Goal: Transaction & Acquisition: Obtain resource

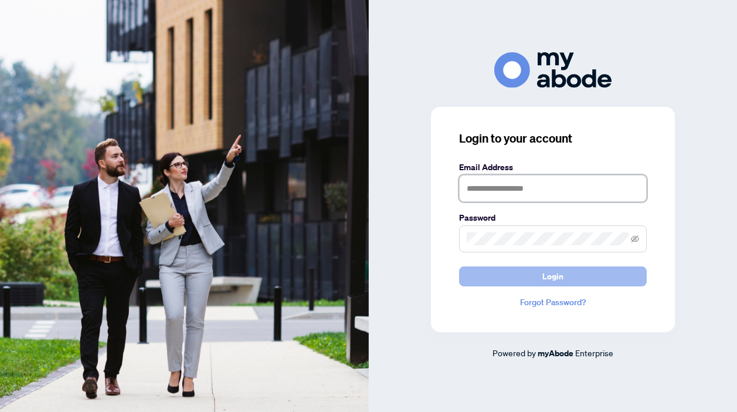
type input "**********"
click at [470, 274] on button "Login" at bounding box center [553, 276] width 188 height 20
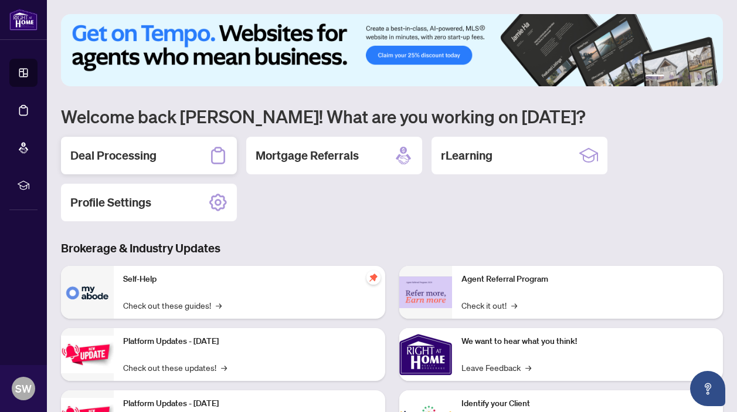
click at [106, 154] on h2 "Deal Processing" at bounding box center [113, 155] width 86 height 16
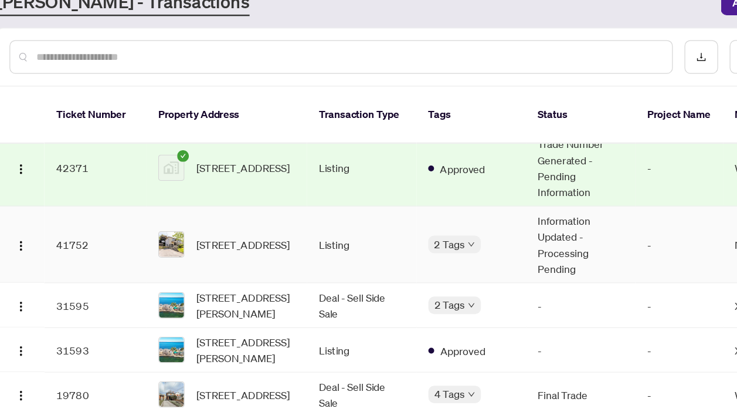
scroll to position [184, 0]
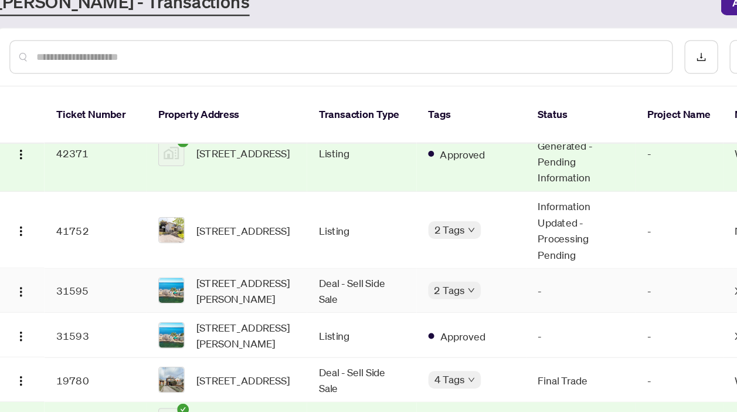
click at [337, 261] on td "Deal - Sell Side Sale" at bounding box center [354, 279] width 88 height 36
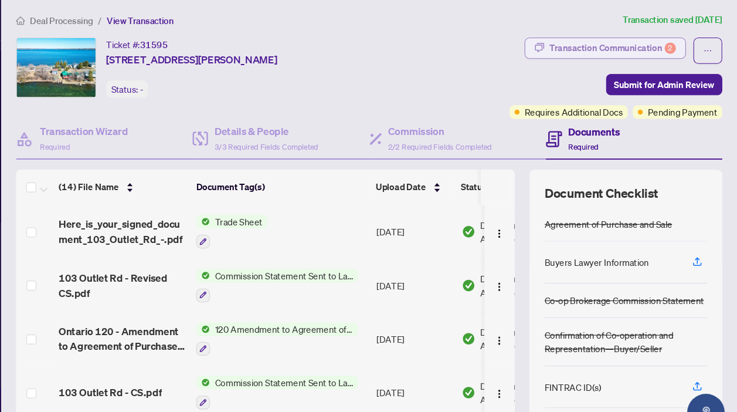
click at [602, 42] on div "Transaction Communication 2" at bounding box center [620, 47] width 118 height 19
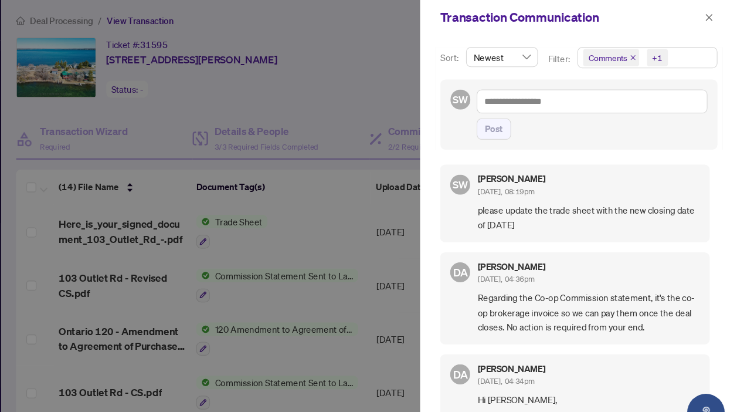
click at [378, 226] on div at bounding box center [368, 206] width 737 height 412
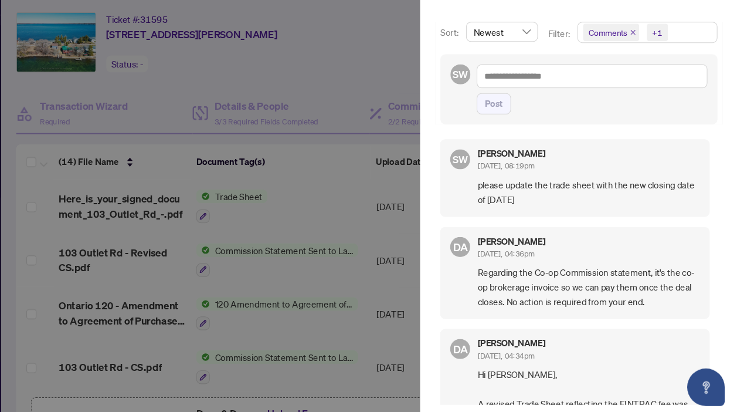
click at [276, 284] on div at bounding box center [368, 206] width 737 height 412
click at [276, 283] on div at bounding box center [368, 206] width 737 height 412
click at [283, 290] on div at bounding box center [368, 206] width 737 height 412
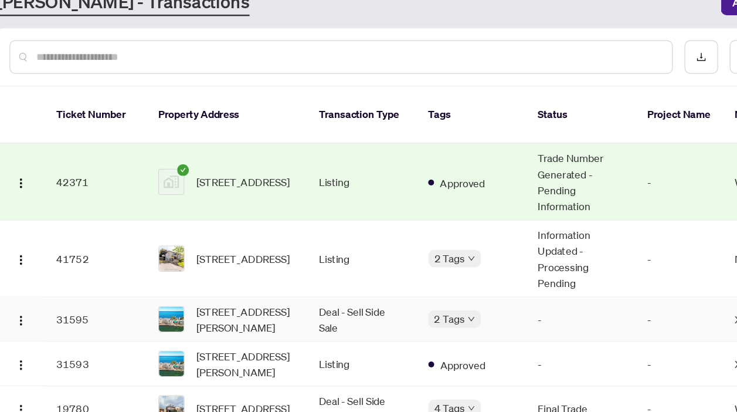
scroll to position [162, 0]
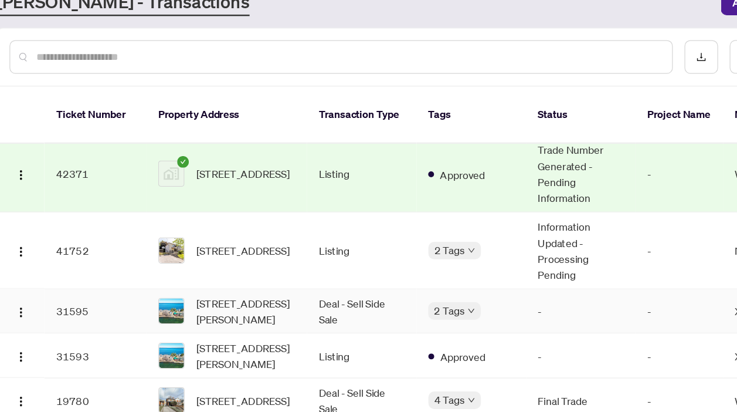
click at [302, 277] on td "[STREET_ADDRESS][PERSON_NAME]" at bounding box center [245, 295] width 129 height 36
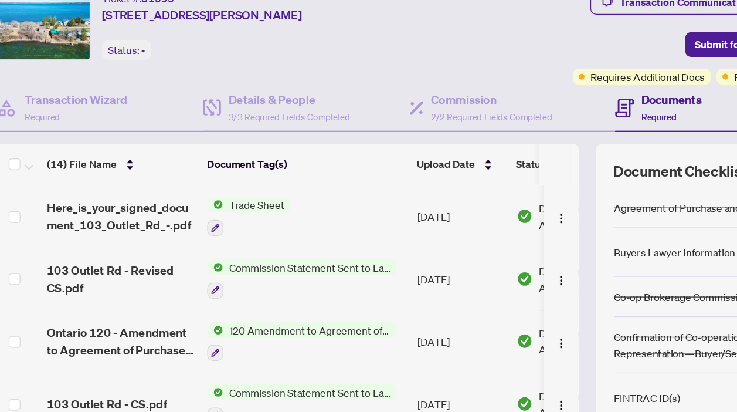
click at [275, 208] on span "Trade Sheet" at bounding box center [270, 209] width 54 height 13
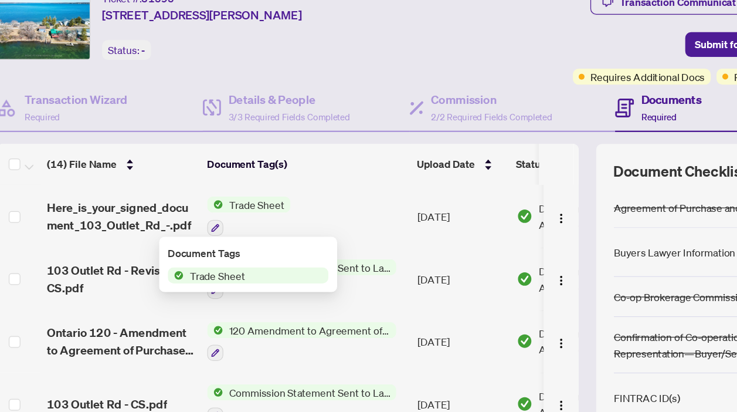
click at [259, 270] on span "Trade Sheet" at bounding box center [238, 266] width 54 height 13
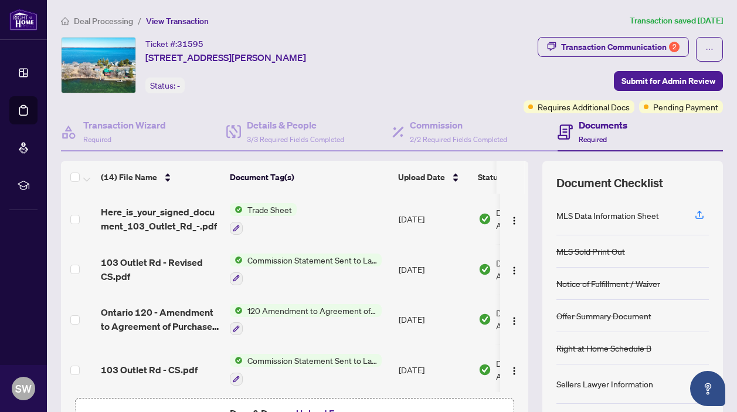
scroll to position [194, 0]
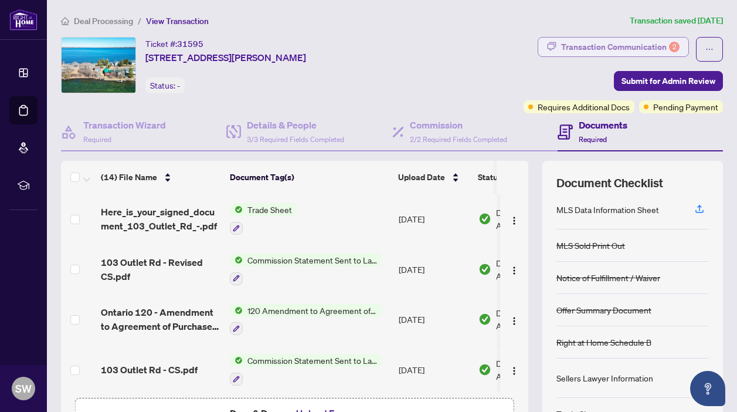
click at [610, 47] on div "Transaction Communication 2" at bounding box center [620, 47] width 118 height 19
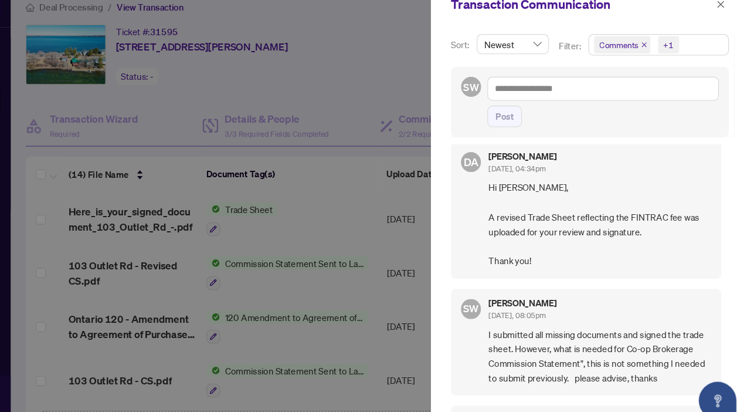
scroll to position [189, 0]
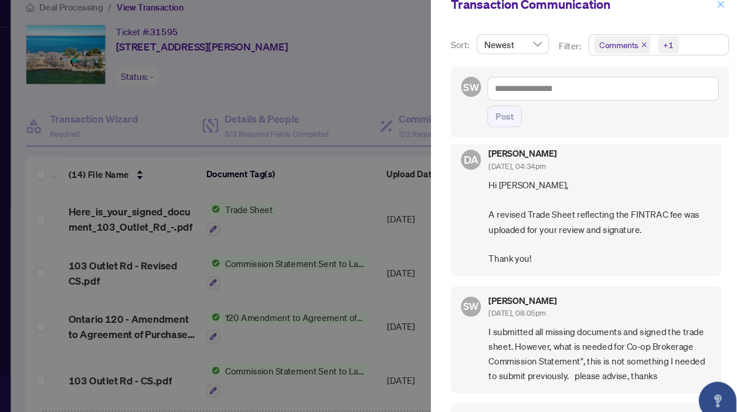
click at [708, 18] on icon "close" at bounding box center [711, 18] width 8 height 8
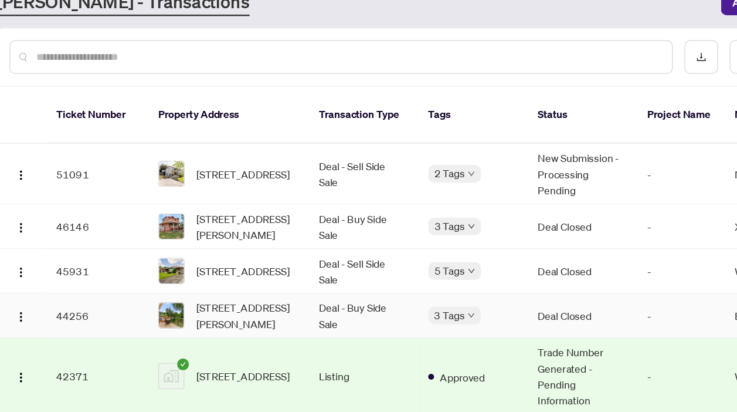
scroll to position [1, 0]
click at [341, 180] on td "Deal - Sell Side Sale" at bounding box center [354, 184] width 88 height 49
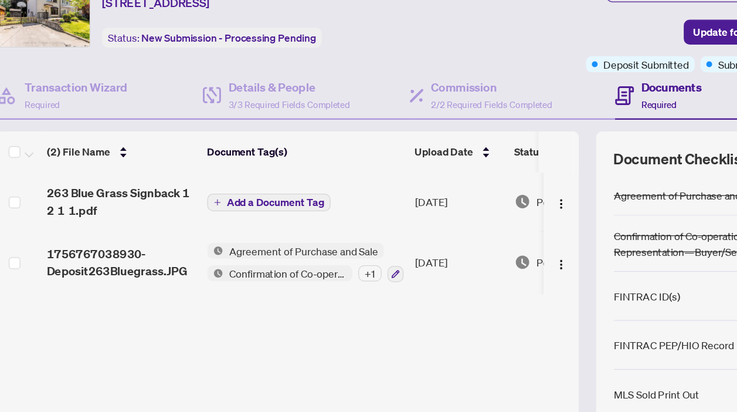
scroll to position [17, 0]
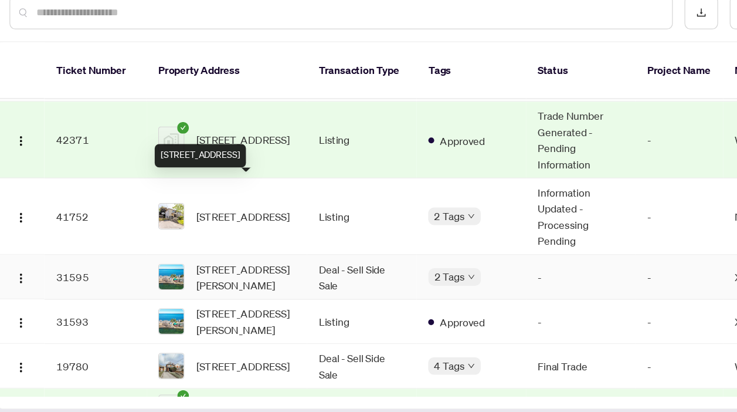
scroll to position [160, 0]
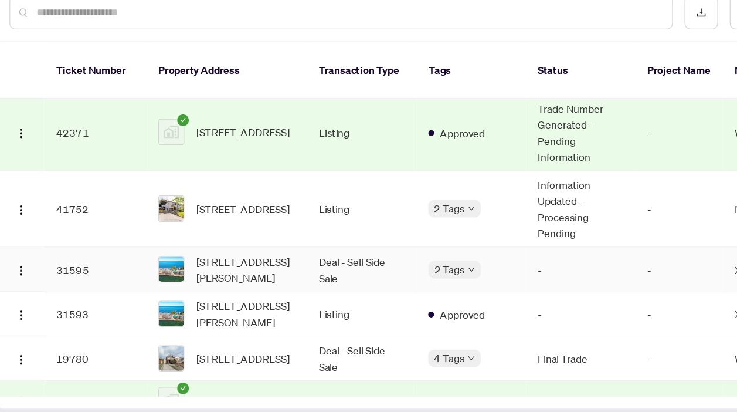
click at [338, 283] on td "Deal - Sell Side Sale" at bounding box center [354, 298] width 88 height 36
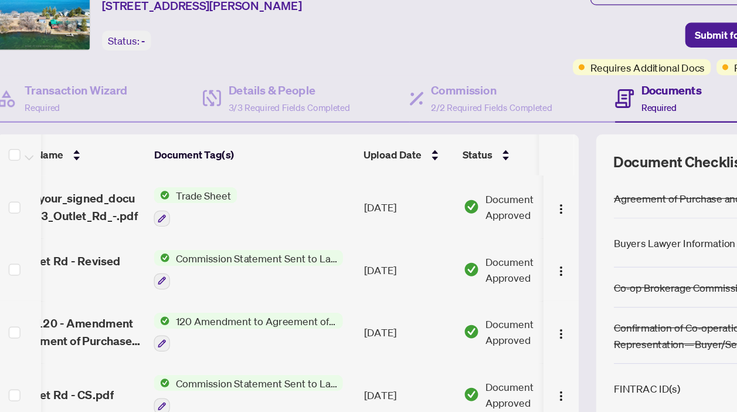
scroll to position [0, 76]
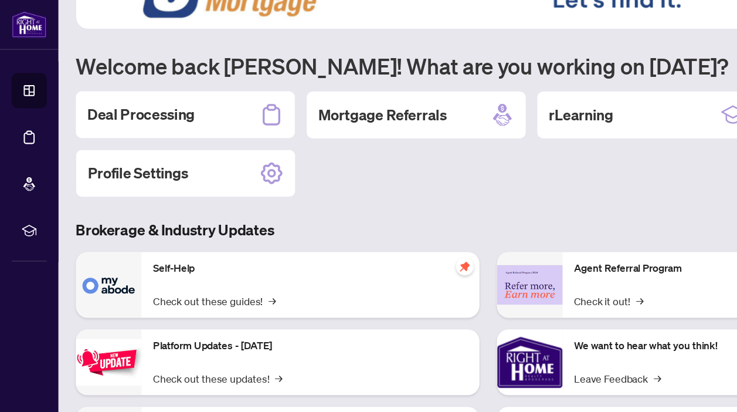
scroll to position [125, 0]
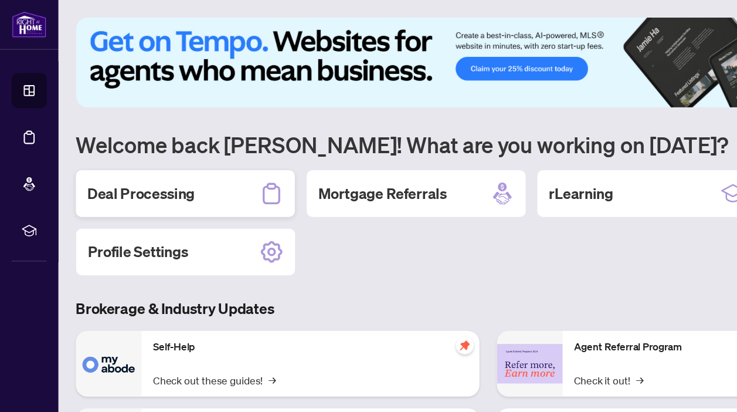
click at [116, 158] on h2 "Deal Processing" at bounding box center [113, 155] width 86 height 16
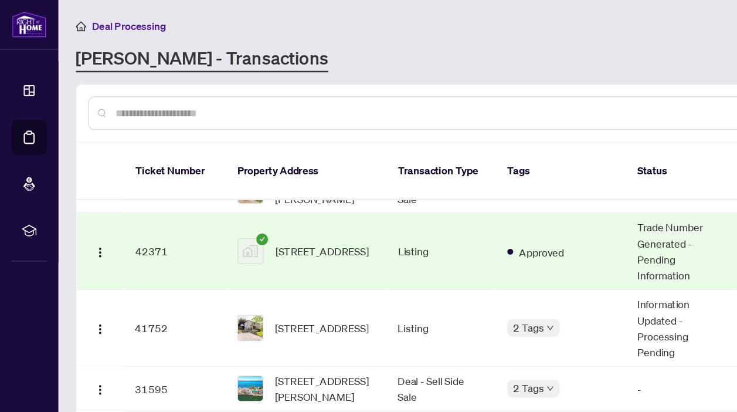
scroll to position [187, 0]
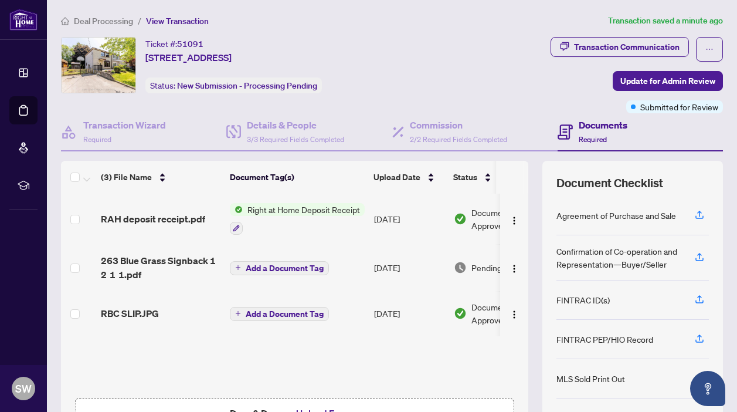
click at [295, 208] on span "Right at Home Deposit Receipt" at bounding box center [304, 209] width 122 height 13
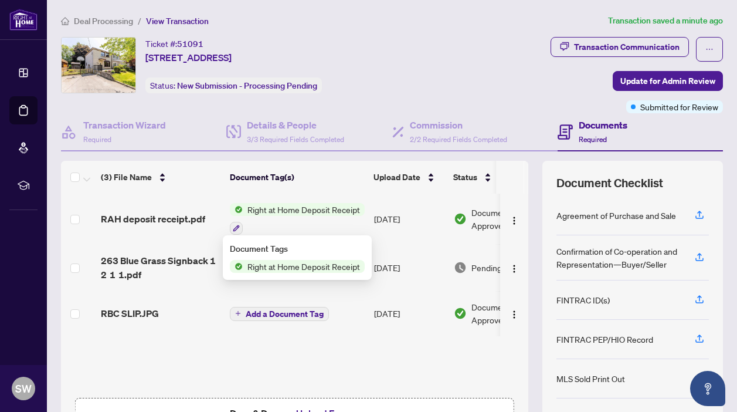
click at [301, 270] on span "Right at Home Deposit Receipt" at bounding box center [304, 266] width 122 height 13
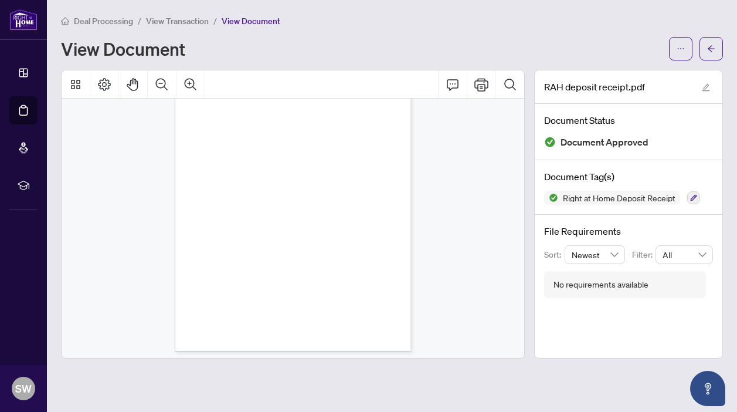
scroll to position [64, 0]
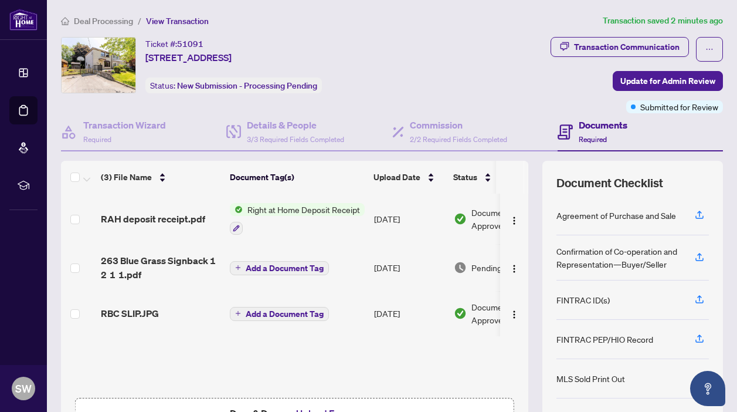
click at [288, 206] on span "Right at Home Deposit Receipt" at bounding box center [304, 209] width 122 height 13
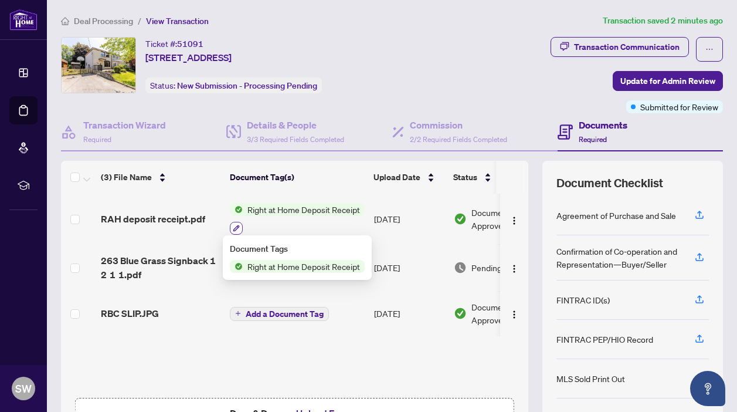
click at [236, 225] on icon "button" at bounding box center [236, 228] width 6 height 6
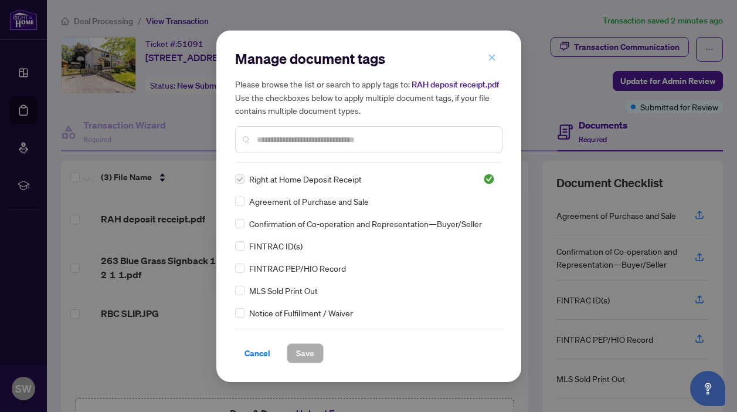
click at [494, 60] on icon "close" at bounding box center [491, 58] width 6 height 6
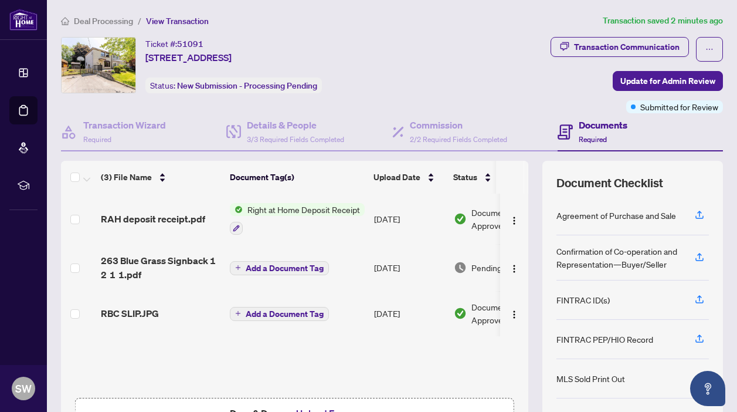
click at [303, 206] on span "Right at Home Deposit Receipt" at bounding box center [304, 209] width 122 height 13
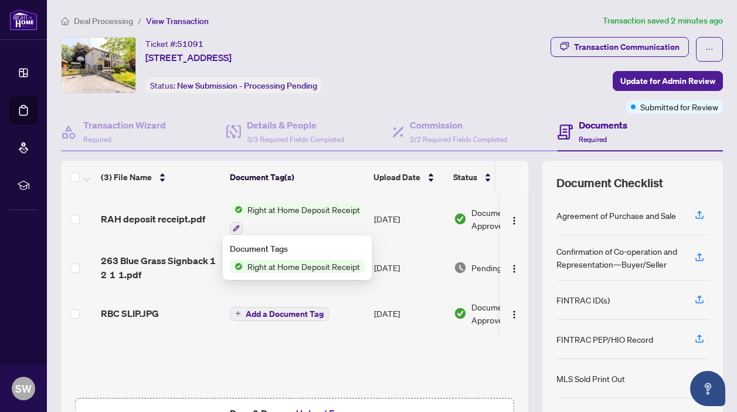
click at [302, 270] on span "Right at Home Deposit Receipt" at bounding box center [304, 266] width 122 height 13
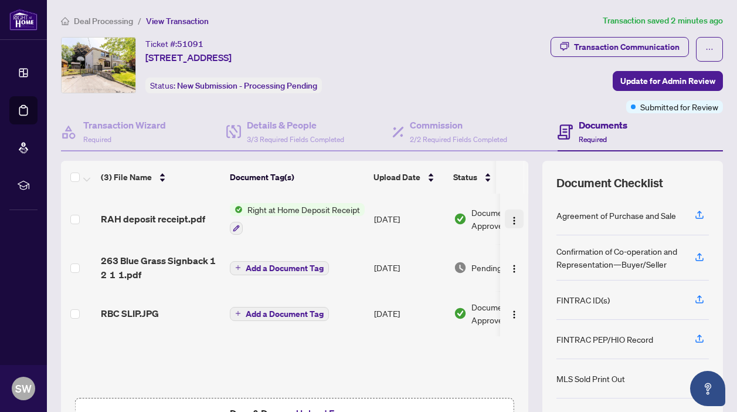
click at [510, 218] on img "button" at bounding box center [514, 220] width 9 height 9
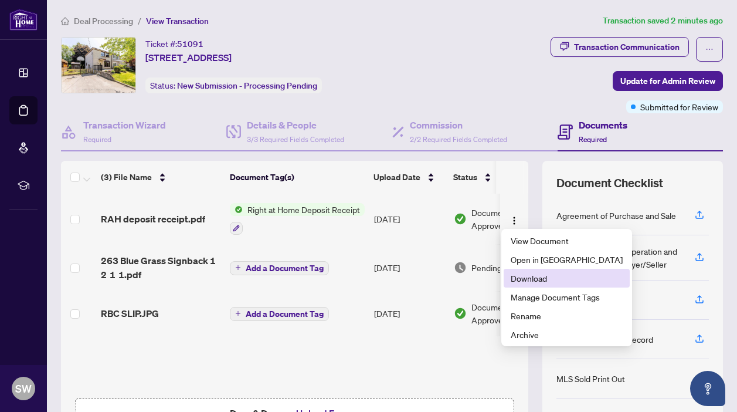
click at [525, 285] on li "Download" at bounding box center [567, 278] width 126 height 19
